Goal: Information Seeking & Learning: Learn about a topic

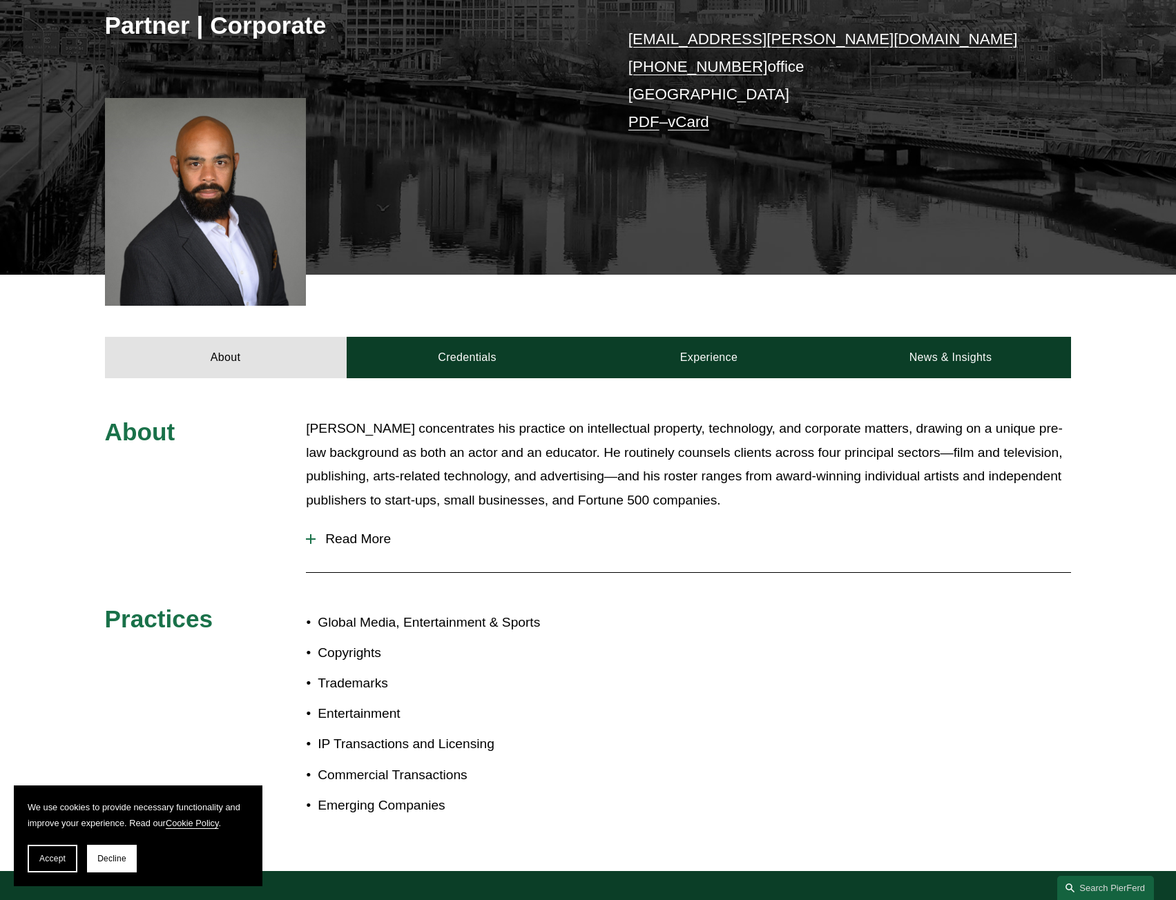
scroll to position [483, 0]
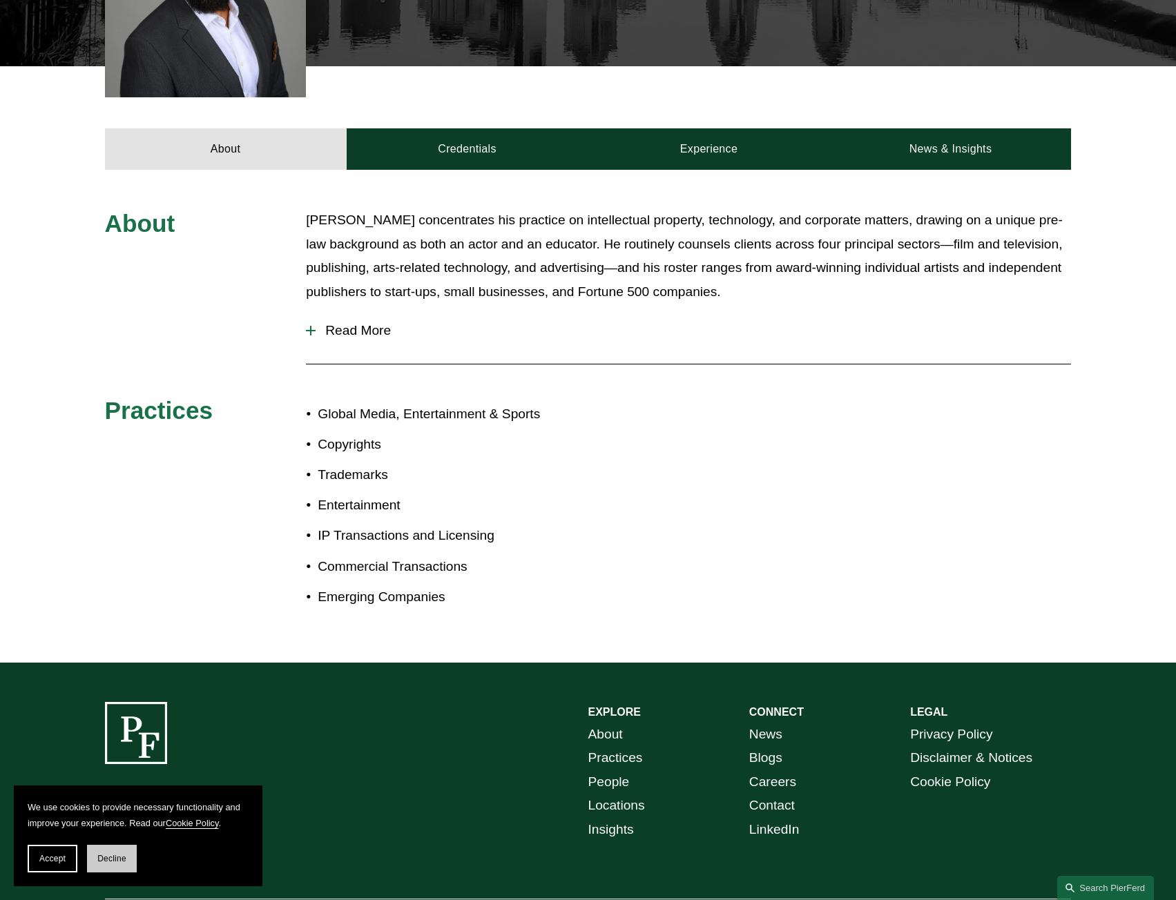
click at [120, 858] on span "Decline" at bounding box center [111, 859] width 29 height 10
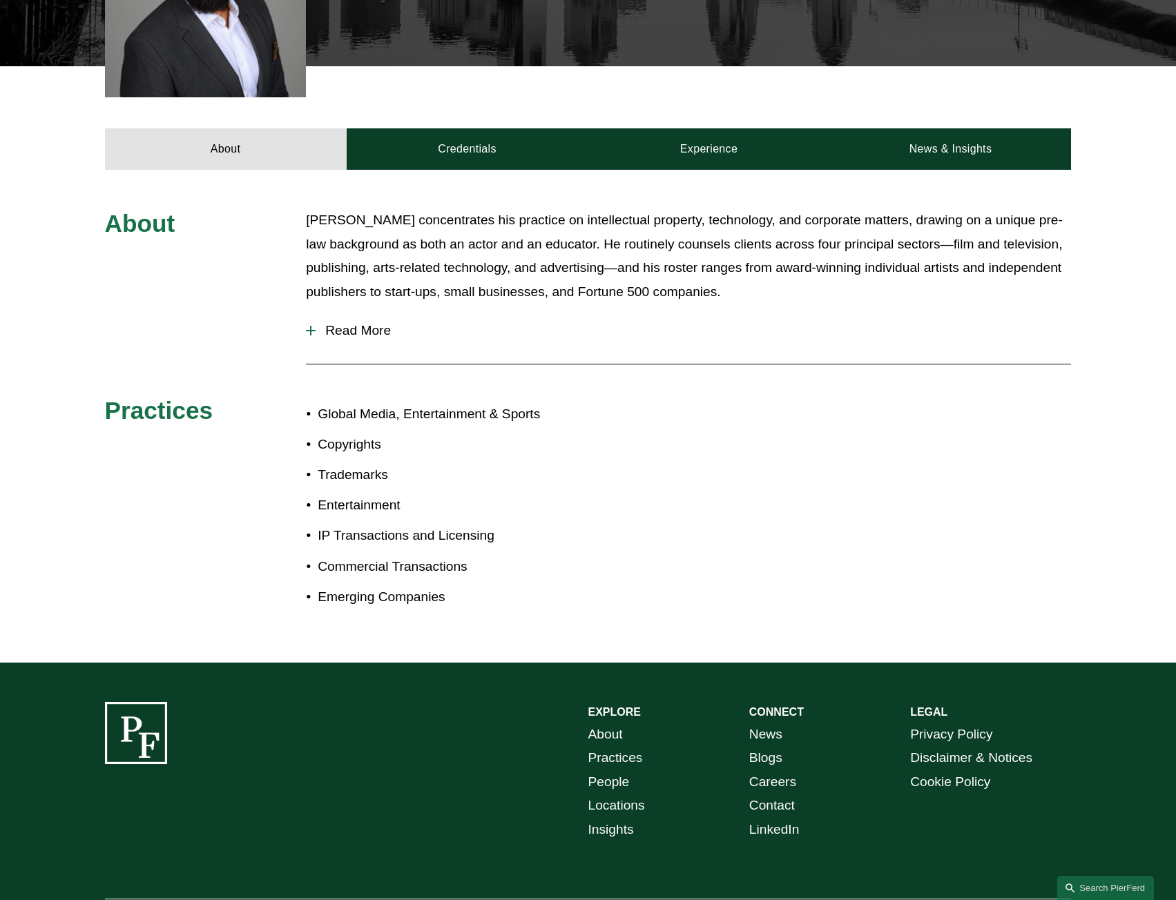
click at [559, 636] on div "About [PERSON_NAME] concentrates his practice on intellectual property, technol…" at bounding box center [588, 416] width 1176 height 493
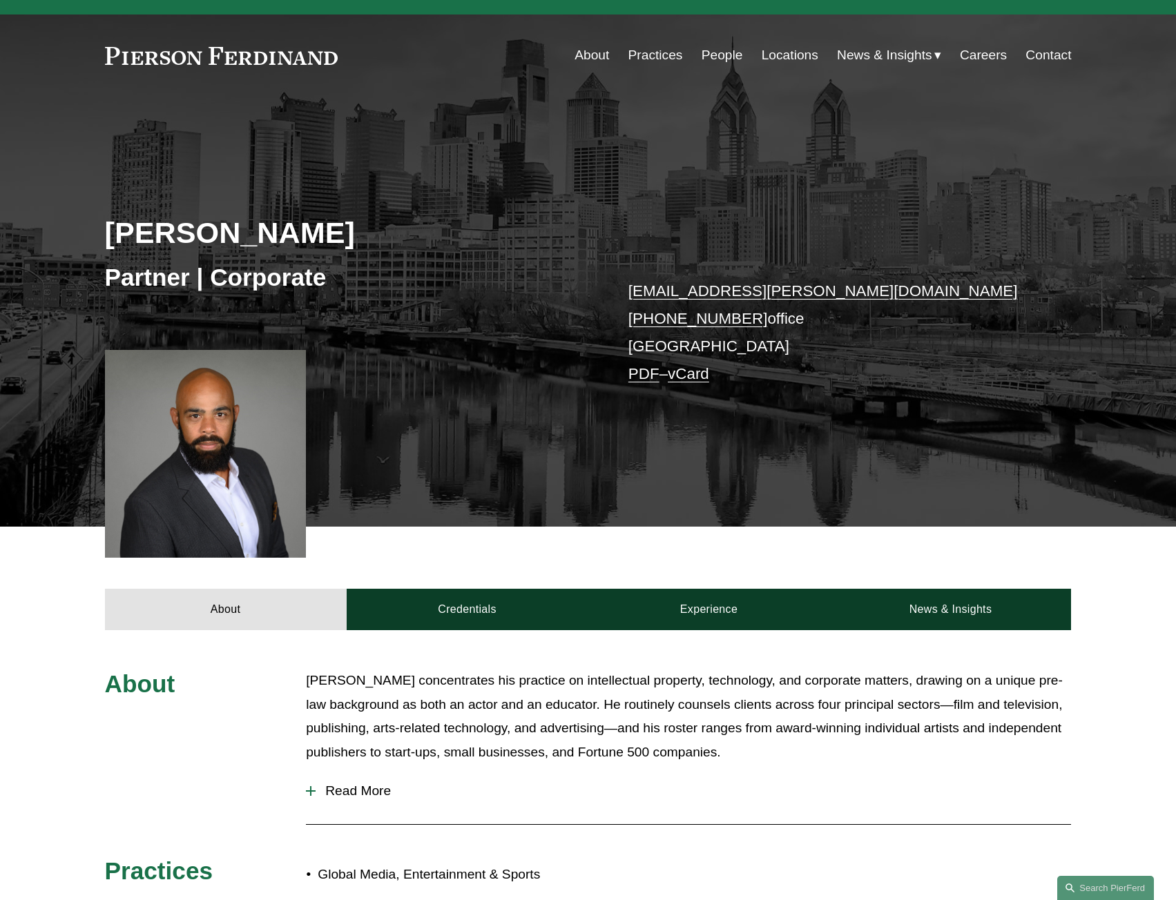
scroll to position [0, 0]
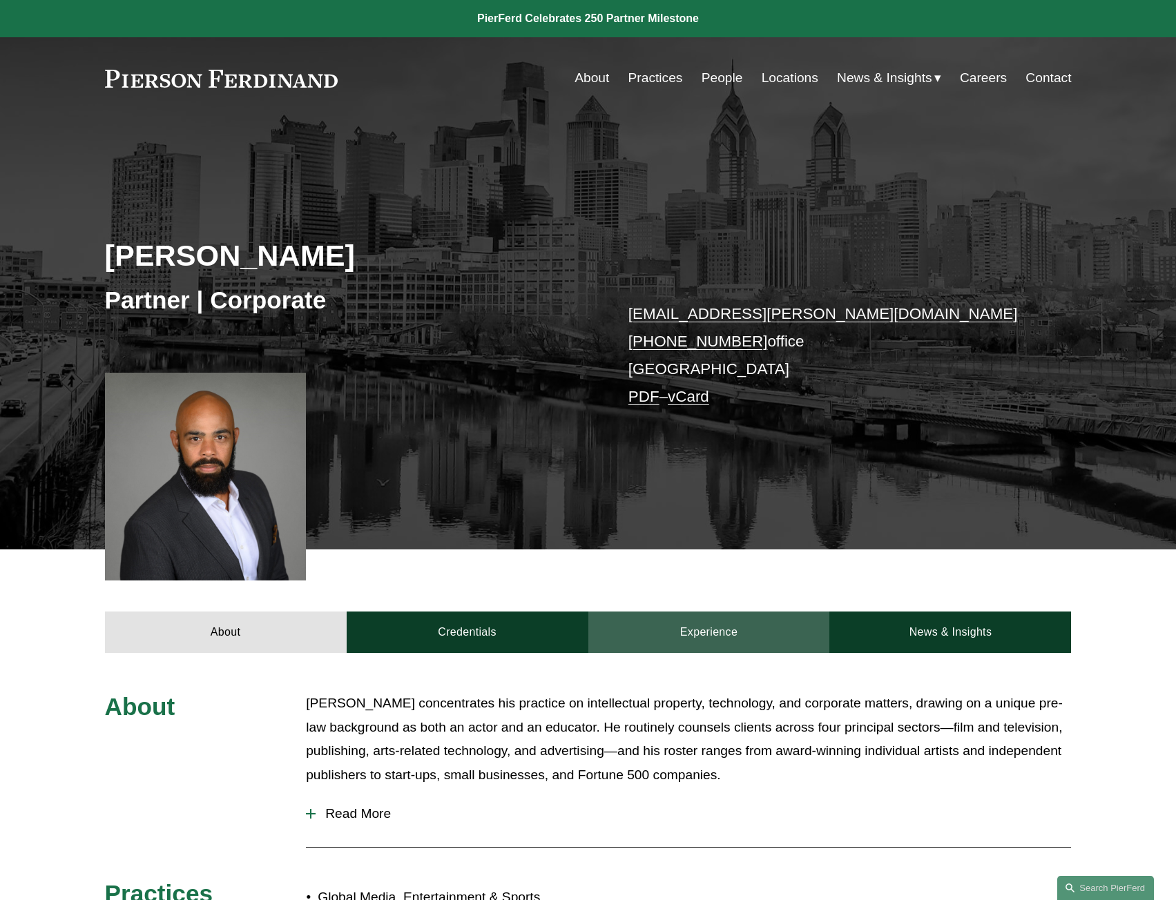
click at [706, 632] on link "Experience" at bounding box center [709, 632] width 242 height 41
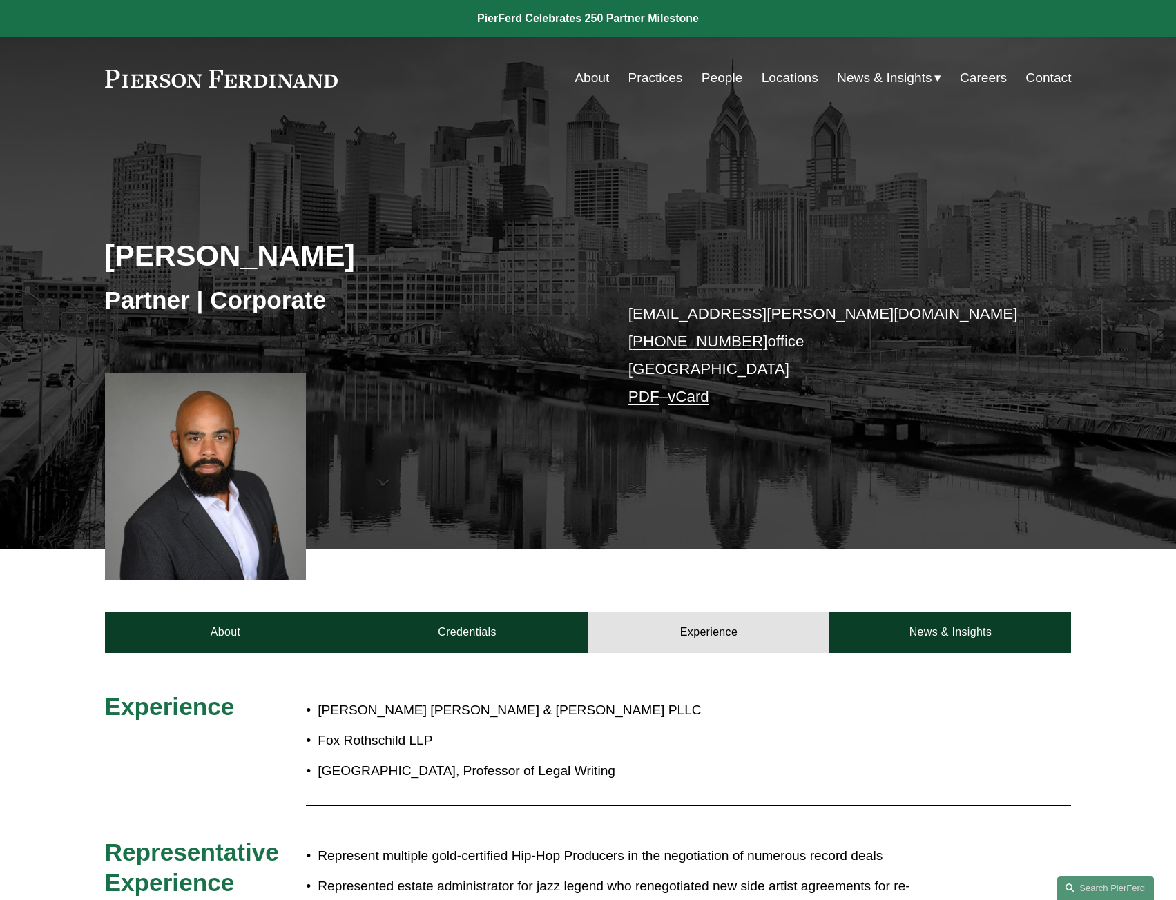
click at [645, 774] on p "[GEOGRAPHIC_DATA], Professor of Legal Writing" at bounding box center [634, 772] width 632 height 24
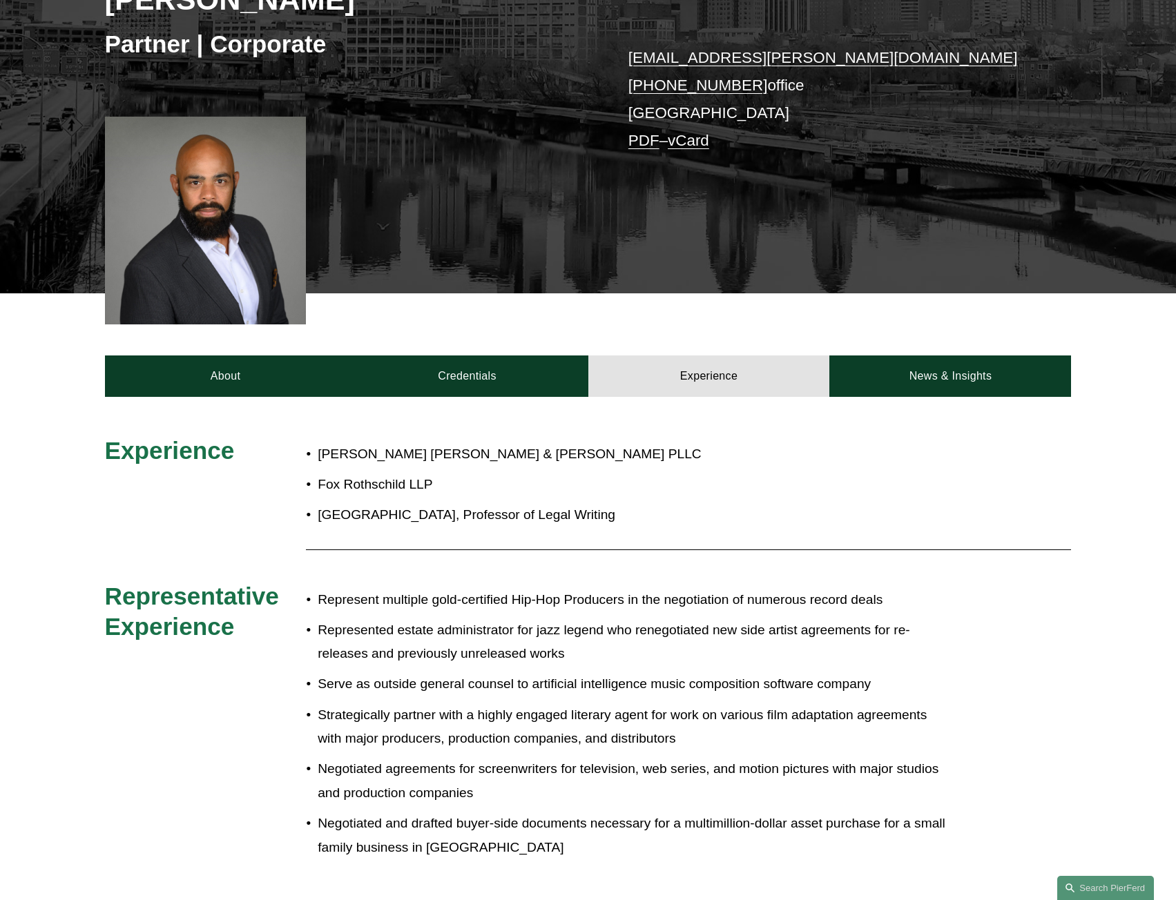
scroll to position [276, 0]
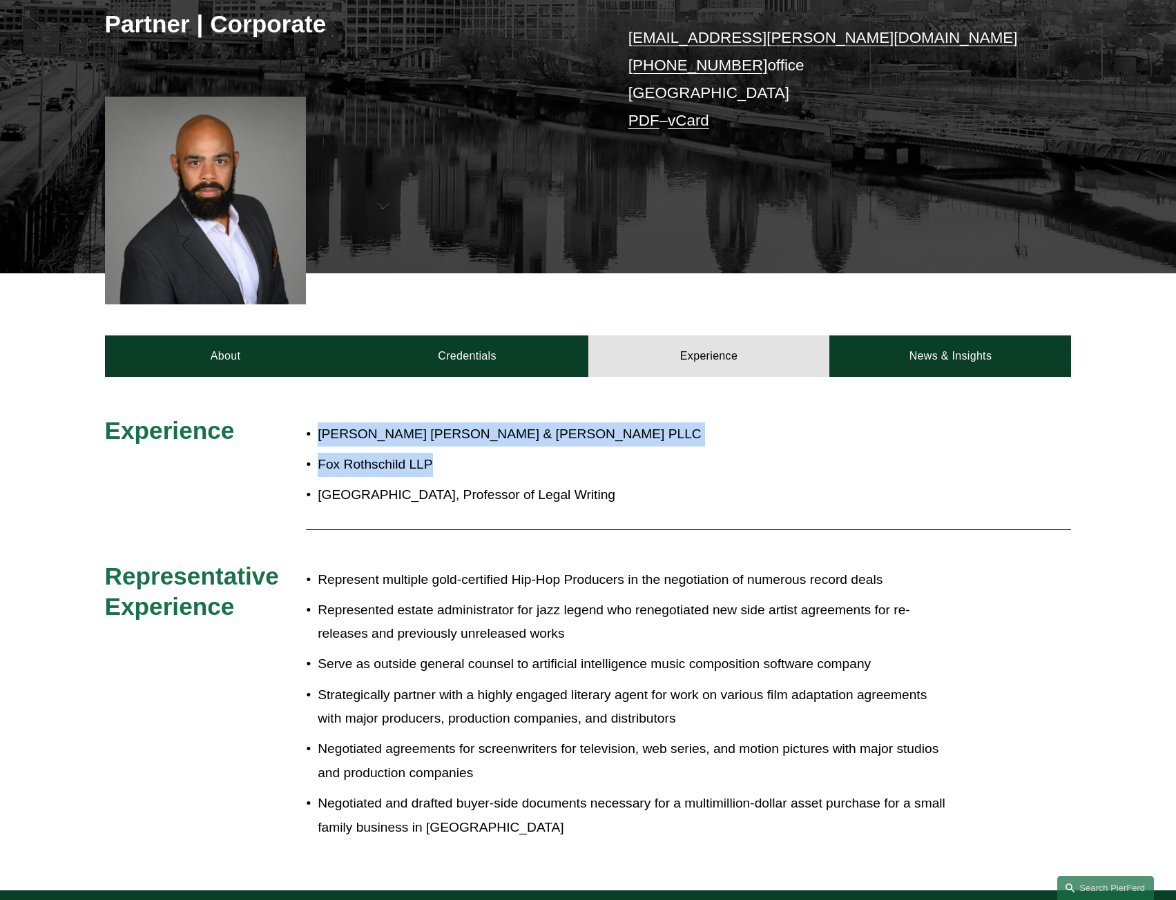
drag, startPoint x: 463, startPoint y: 470, endPoint x: 289, endPoint y: 463, distance: 174.1
click at [289, 463] on div "Experience [PERSON_NAME] [PERSON_NAME] & [PERSON_NAME] PLLC [PERSON_NAME] [PERS…" at bounding box center [588, 634] width 1176 height 436
click at [538, 476] on p "Fox Rothschild LLP" at bounding box center [634, 465] width 632 height 24
drag, startPoint x: 472, startPoint y: 476, endPoint x: 306, endPoint y: 461, distance: 167.1
click at [318, 461] on p "Fox Rothschild LLP" at bounding box center [634, 465] width 632 height 24
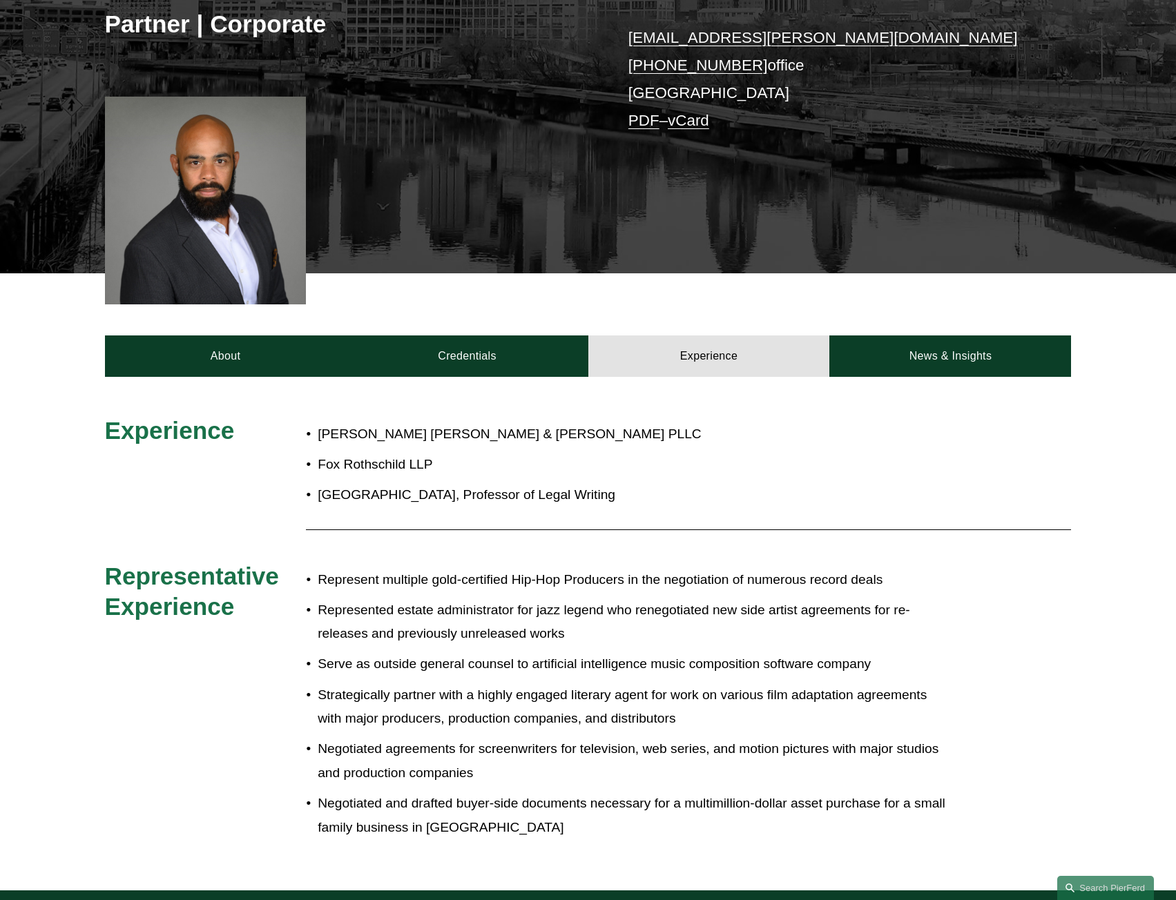
click at [445, 574] on p "Represent multiple gold-certified Hip-Hop Producers in the negotiation of numer…" at bounding box center [634, 580] width 632 height 24
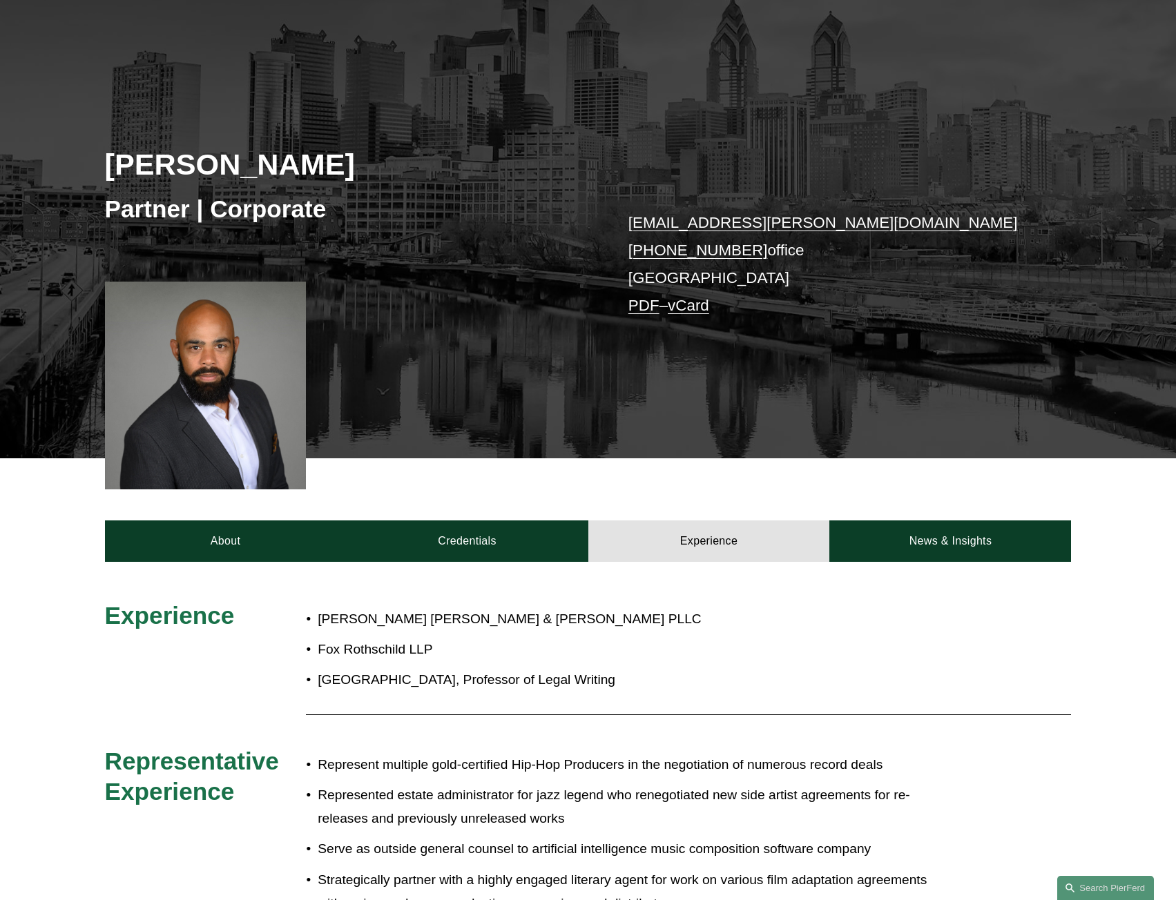
scroll to position [0, 0]
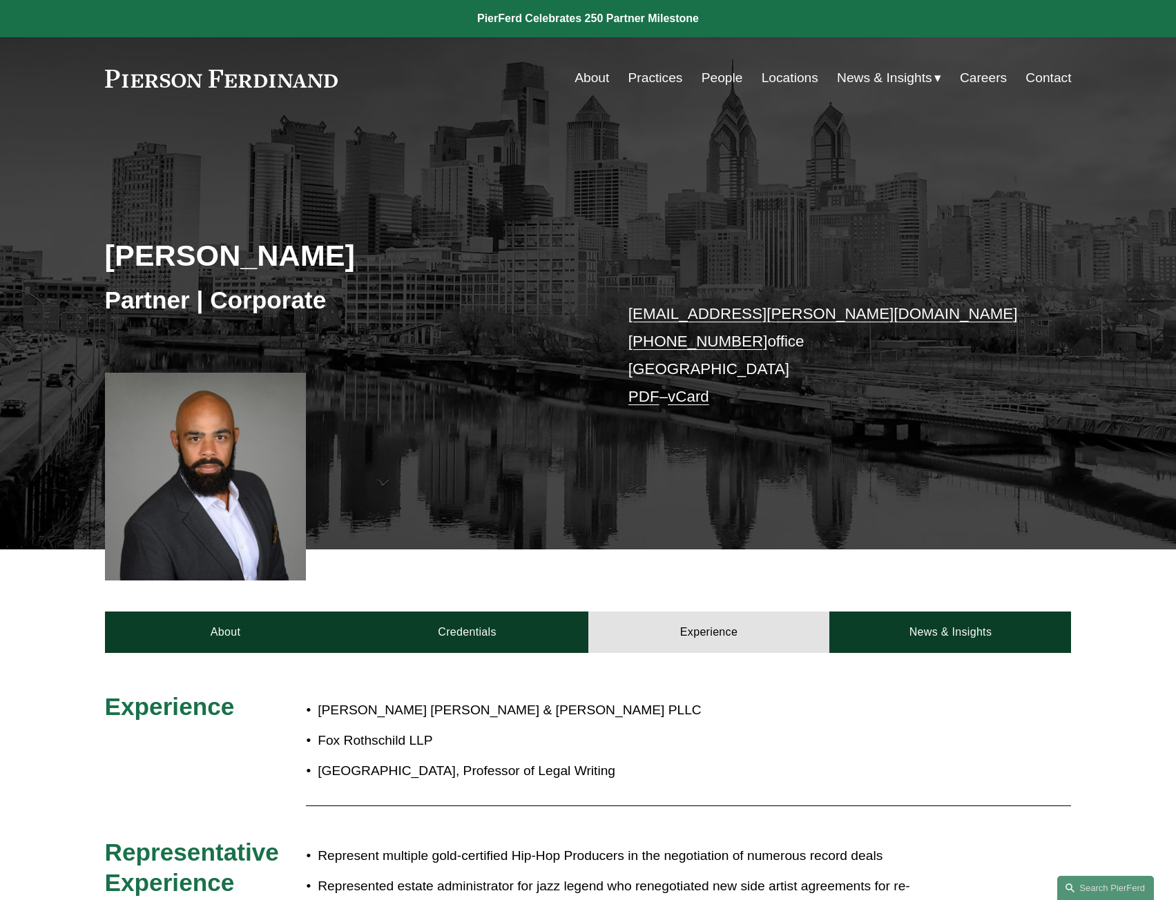
click at [600, 759] on ul "[PERSON_NAME] [PERSON_NAME] & [PERSON_NAME] PLLC [PERSON_NAME] [PERSON_NAME] LL…" at bounding box center [628, 741] width 644 height 85
